Goal: Information Seeking & Learning: Learn about a topic

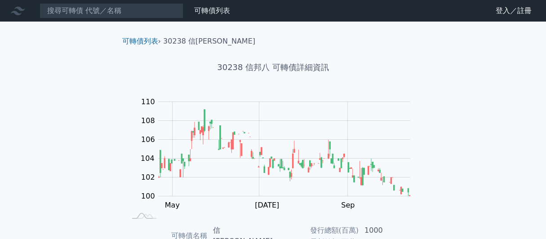
click at [257, 69] on h1 "30238 信邦八 可轉債詳細資訊" at bounding box center [273, 67] width 316 height 13
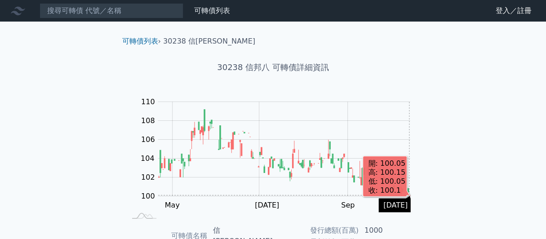
click at [409, 195] on icon "Series" at bounding box center [409, 195] width 1 height 0
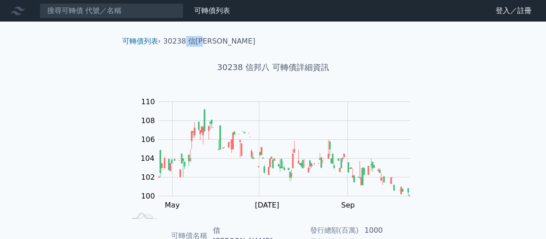
drag, startPoint x: 219, startPoint y: 38, endPoint x: 185, endPoint y: 40, distance: 34.2
click at [185, 40] on ol "可轉債列表 › 30238 信邦八" at bounding box center [273, 41] width 316 height 11
click at [191, 58] on div "30238 信邦八 可轉債詳細資訊" at bounding box center [273, 67] width 316 height 41
drag, startPoint x: 163, startPoint y: 42, endPoint x: 205, endPoint y: 43, distance: 41.8
click at [205, 43] on ol "可轉債列表 › 30238 信邦八" at bounding box center [273, 41] width 316 height 11
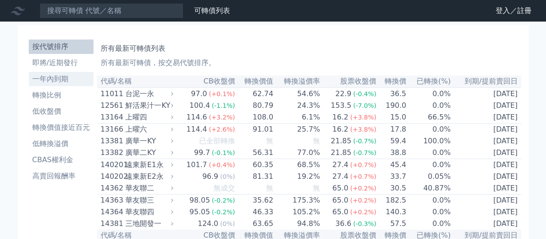
click at [63, 80] on li "一年內到期" at bounding box center [61, 79] width 65 height 11
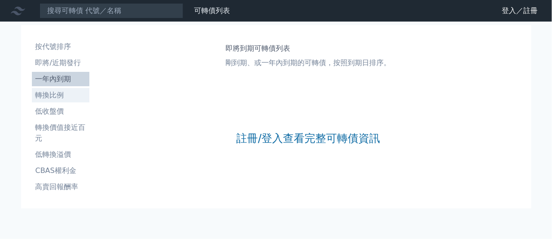
click at [62, 91] on li "轉換比例" at bounding box center [61, 95] width 58 height 11
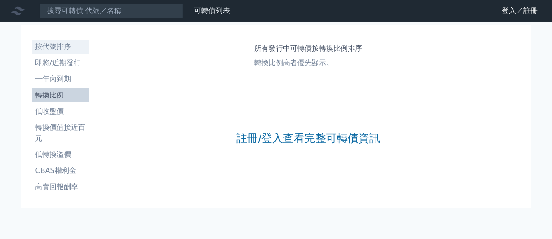
click at [48, 46] on li "按代號排序" at bounding box center [61, 46] width 58 height 11
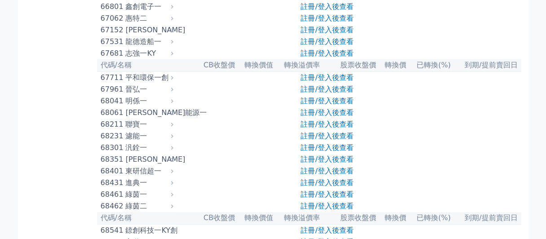
scroll to position [4268, 0]
